Goal: Find specific page/section: Find specific page/section

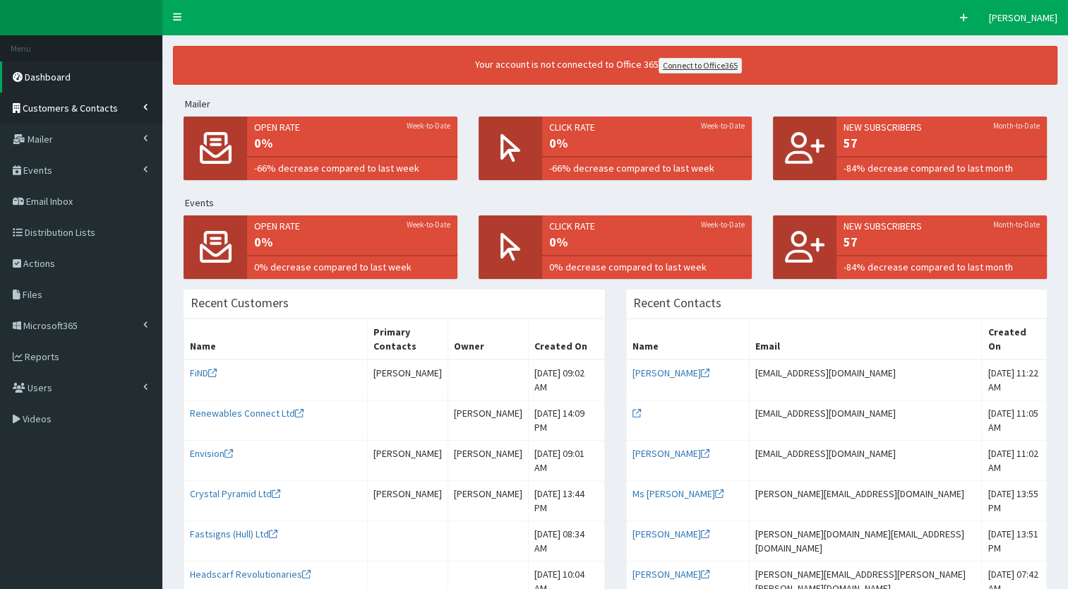
click at [88, 105] on span "Customers & Contacts" at bounding box center [70, 108] width 95 height 13
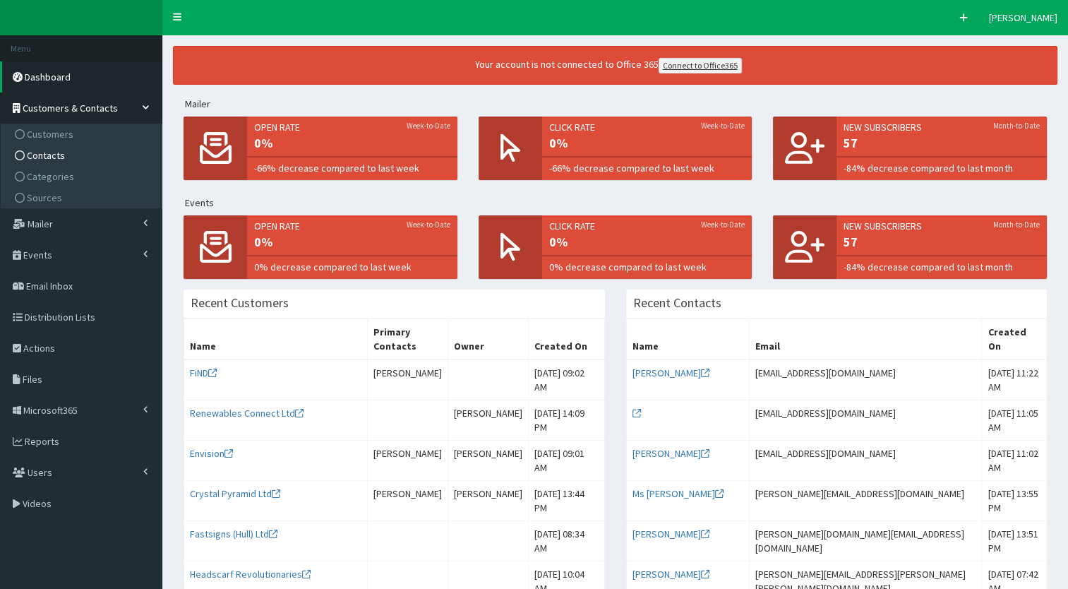
click at [49, 151] on span "Contacts" at bounding box center [46, 155] width 38 height 13
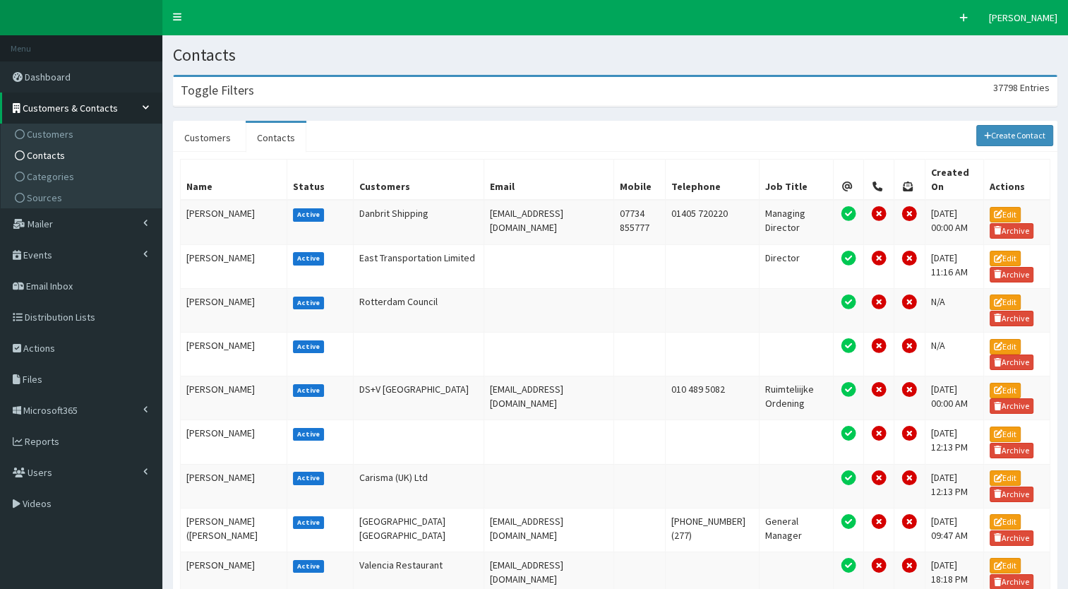
click at [231, 100] on div "Toggle Filters 37798 Entries" at bounding box center [615, 91] width 883 height 29
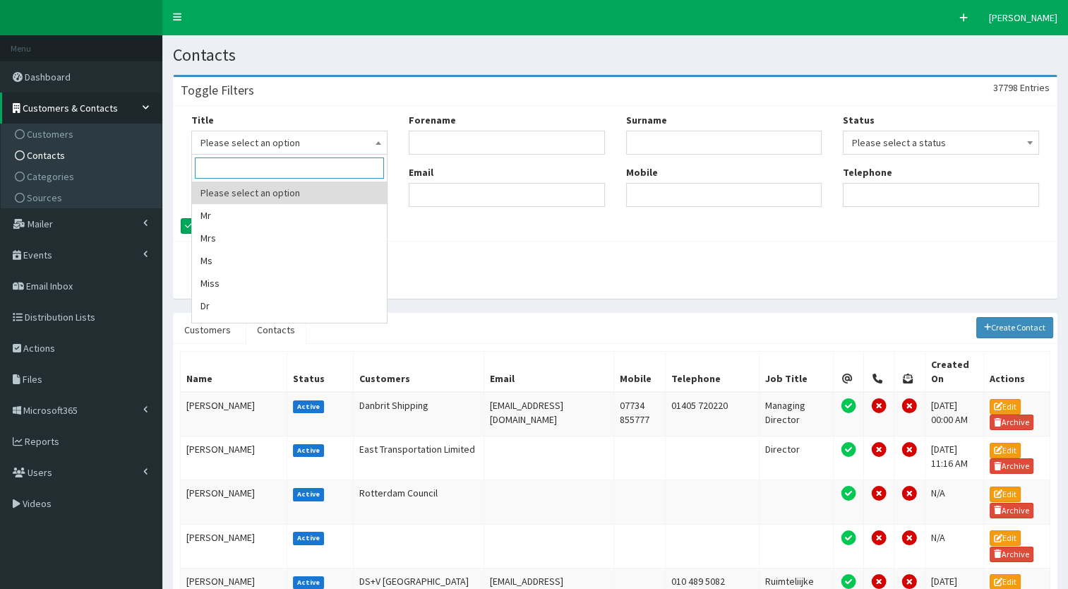
click at [276, 143] on span "Please select an option" at bounding box center [289, 143] width 178 height 20
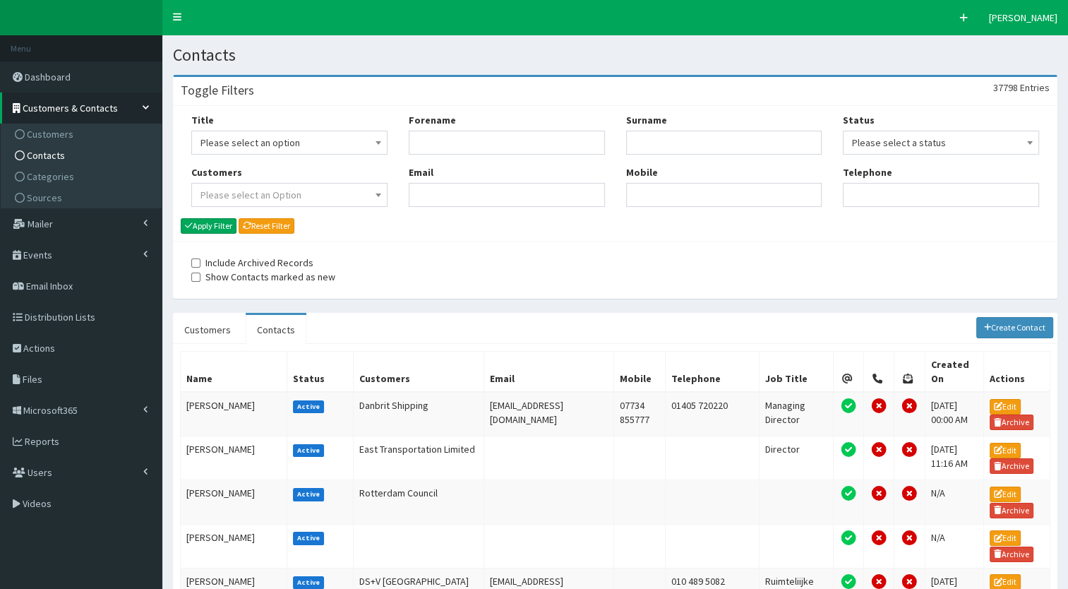
click at [424, 135] on input "Forename" at bounding box center [507, 143] width 196 height 24
type input "r"
type input "lou"
click at [637, 148] on input "Surname" at bounding box center [724, 143] width 196 height 24
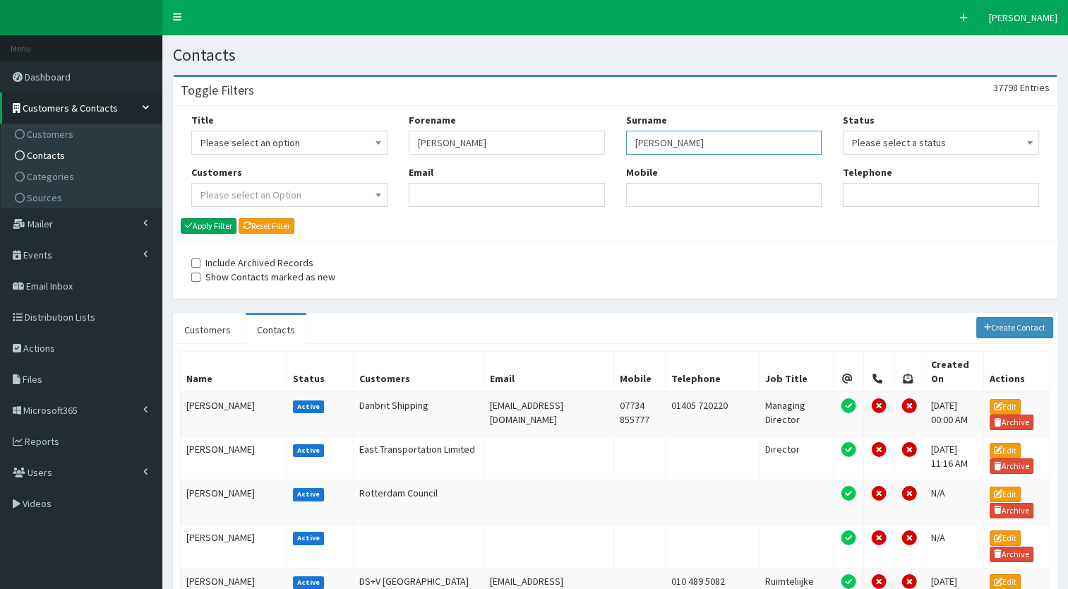
type input "[PERSON_NAME]"
click at [499, 137] on input "lou" at bounding box center [507, 143] width 196 height 24
click at [499, 137] on input "Forename" at bounding box center [507, 143] width 196 height 24
click at [217, 222] on button "Apply Filter" at bounding box center [209, 226] width 56 height 16
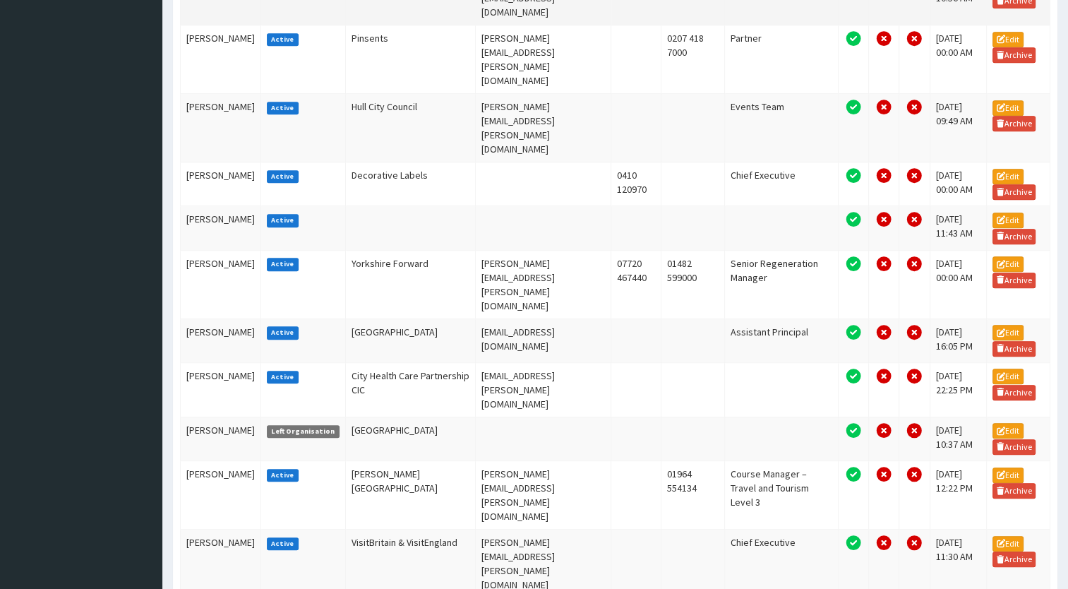
scroll to position [649, 0]
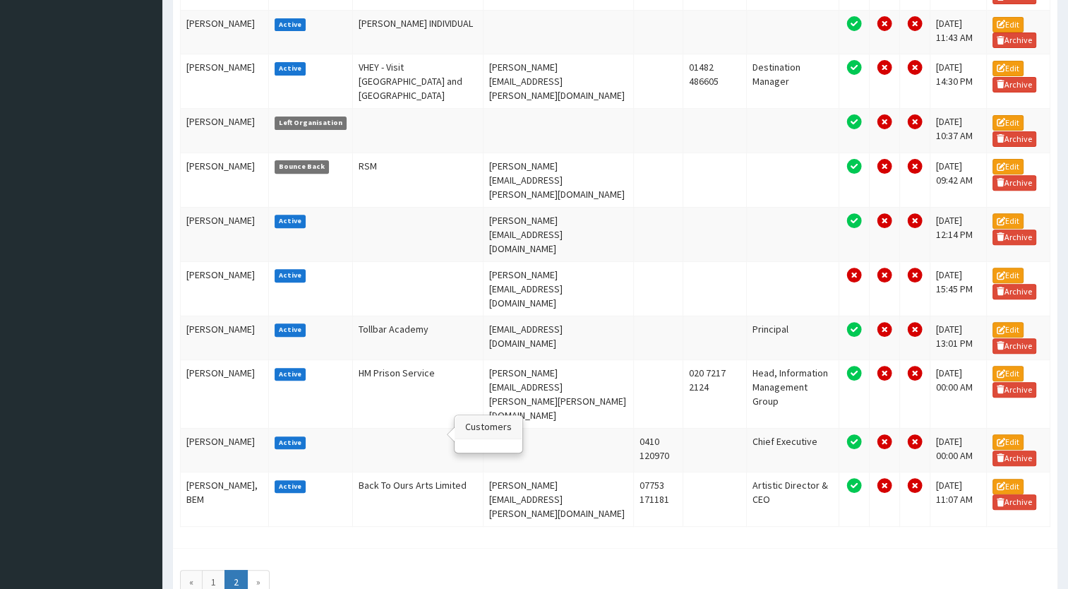
scroll to position [494, 0]
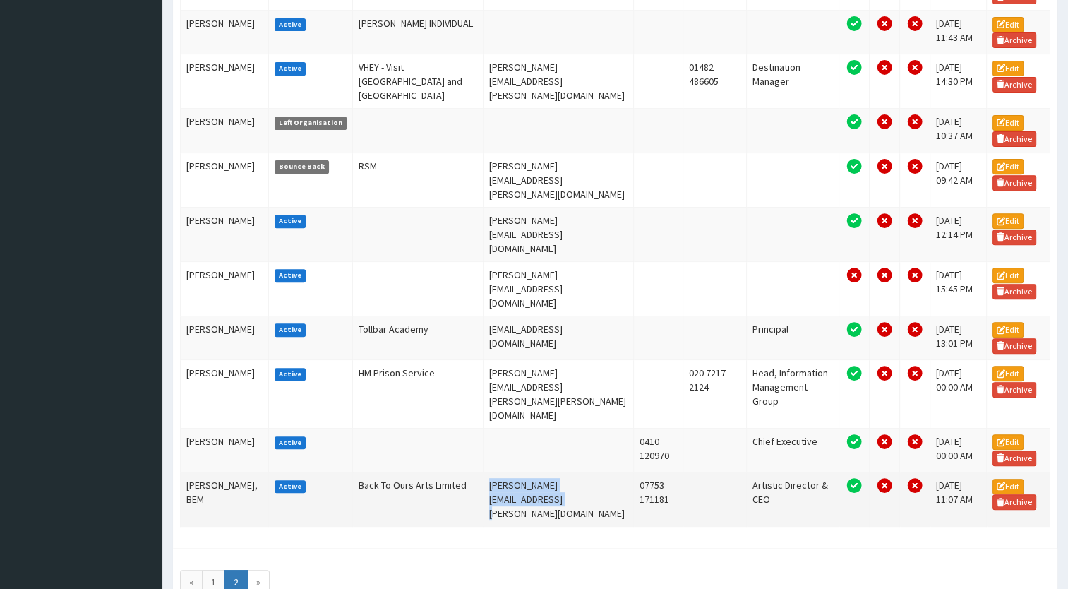
drag, startPoint x: 581, startPoint y: 469, endPoint x: 452, endPoint y: 465, distance: 129.2
click at [483, 471] on td "[PERSON_NAME][EMAIL_ADDRESS][PERSON_NAME][DOMAIN_NAME]" at bounding box center [558, 498] width 150 height 54
copy td "[PERSON_NAME][EMAIL_ADDRESS][PERSON_NAME][DOMAIN_NAME]"
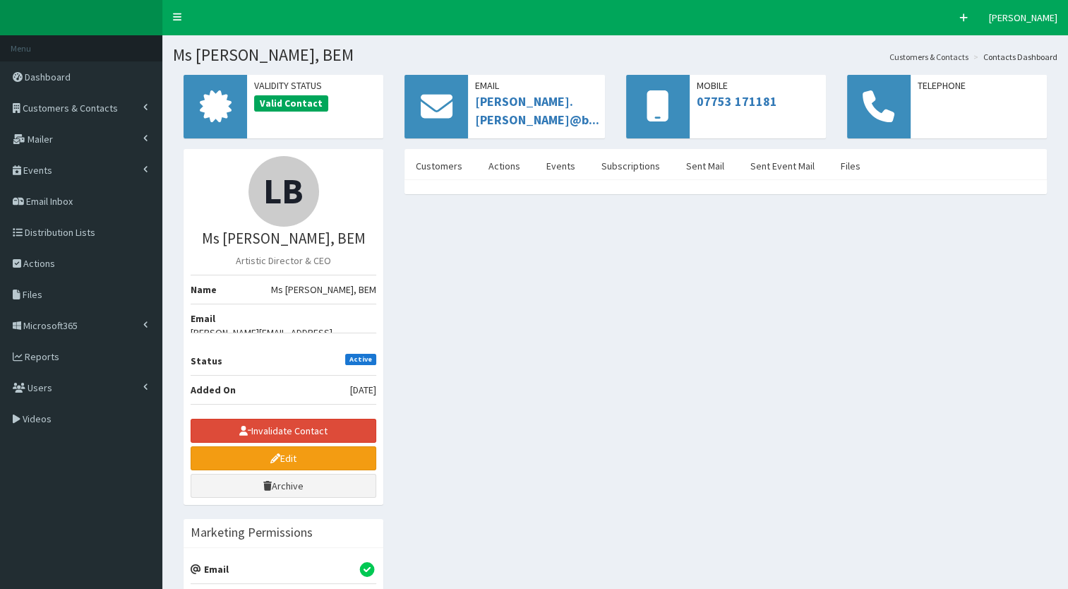
click at [367, 325] on span "[PERSON_NAME][EMAIL_ADDRESS][PERSON_NAME][DOMAIN_NAME]" at bounding box center [284, 339] width 186 height 28
copy ul "[PERSON_NAME][EMAIL_ADDRESS][PERSON_NAME][DOMAIN_NAME]"
